Goal: Transaction & Acquisition: Purchase product/service

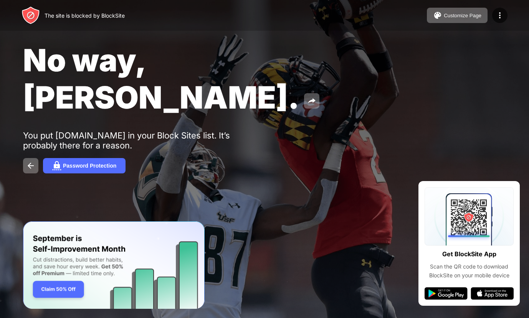
click at [61, 288] on img "Banner Message" at bounding box center [113, 265] width 181 height 88
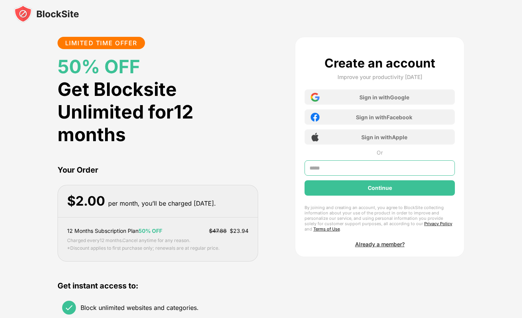
click at [337, 169] on input "text" at bounding box center [380, 167] width 150 height 15
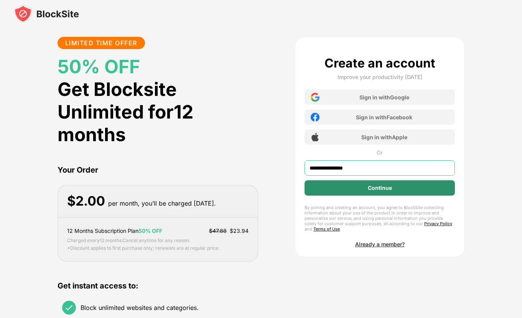
type input "**********"
